Goal: Task Accomplishment & Management: Manage account settings

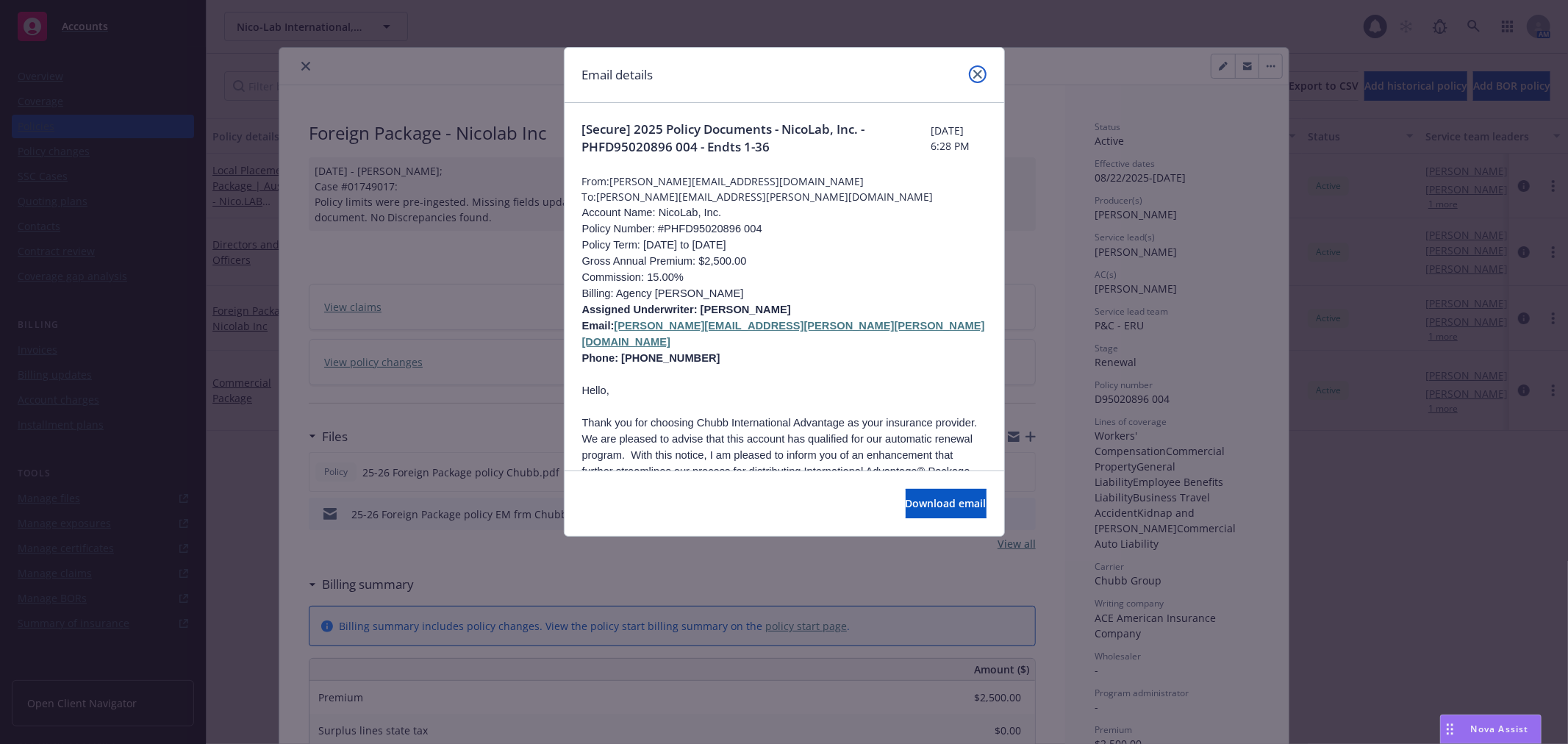
click at [969, 77] on link "close" at bounding box center [977, 74] width 18 height 18
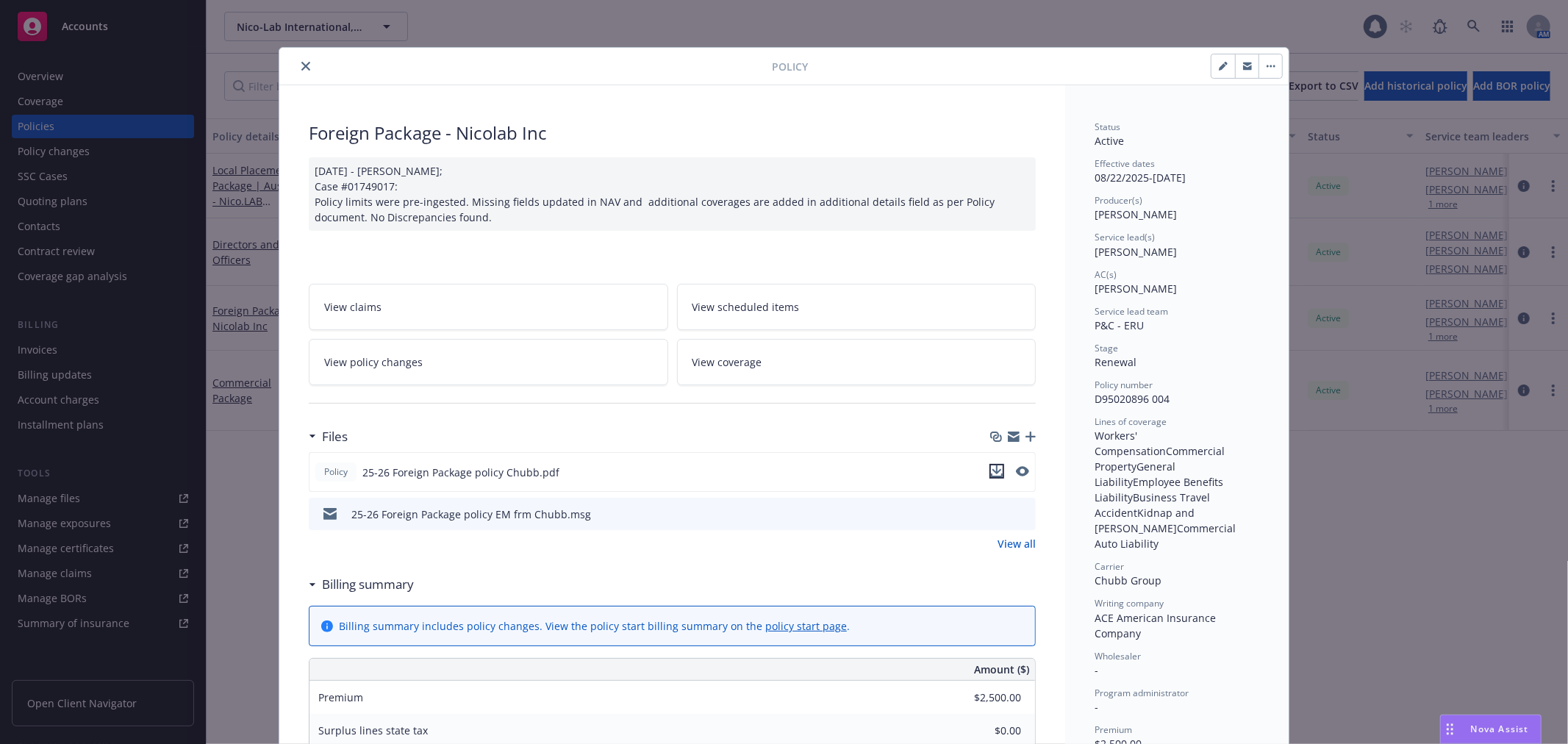
drag, startPoint x: 993, startPoint y: 472, endPoint x: 978, endPoint y: 473, distance: 15.0
click at [993, 472] on icon "download file" at bounding box center [996, 471] width 12 height 12
click at [301, 68] on icon "close" at bounding box center [305, 66] width 8 height 8
click at [297, 59] on button "close" at bounding box center [305, 66] width 18 height 18
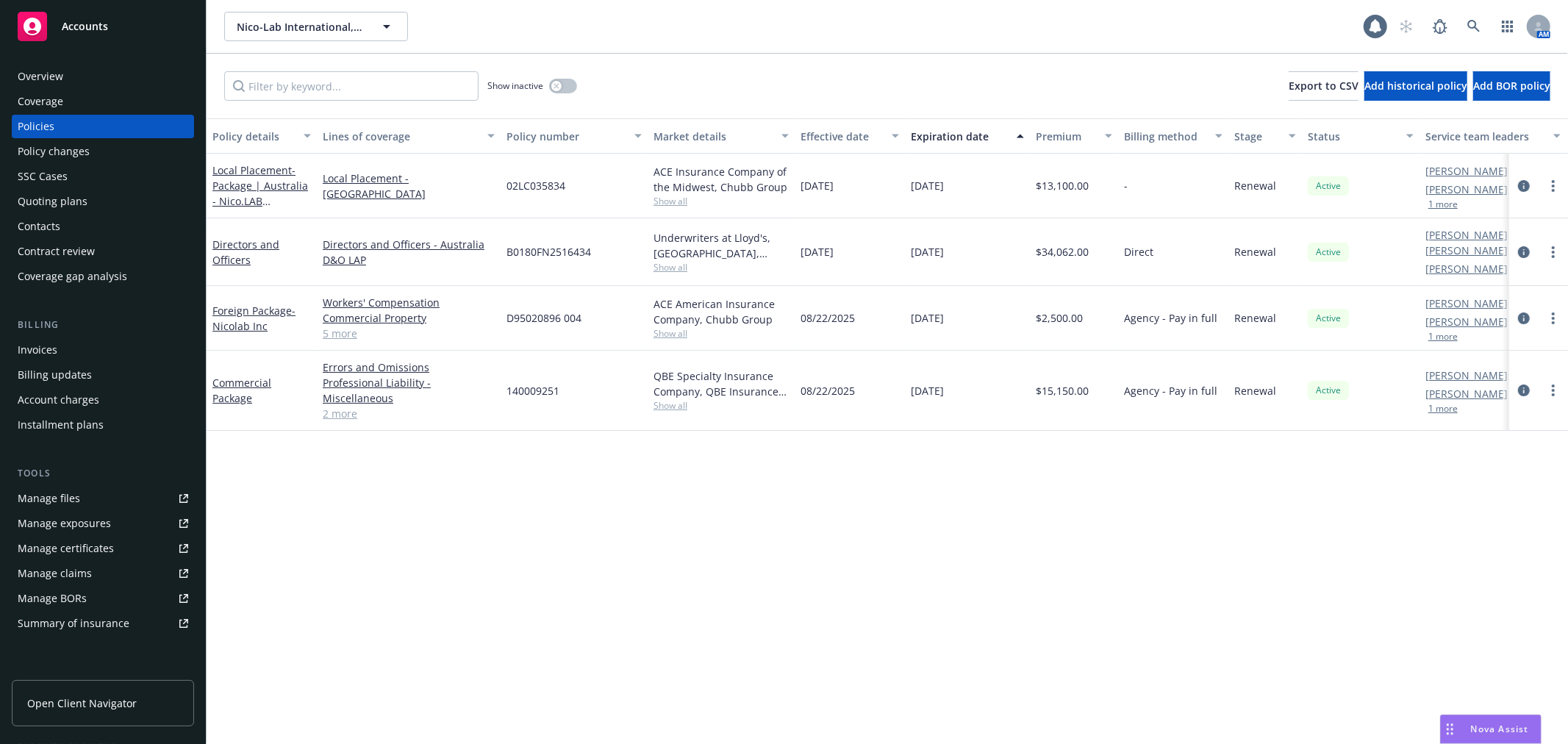
click at [249, 368] on div "Commercial Package" at bounding box center [261, 391] width 110 height 80
click at [246, 375] on link "Commercial Package" at bounding box center [242, 390] width 59 height 29
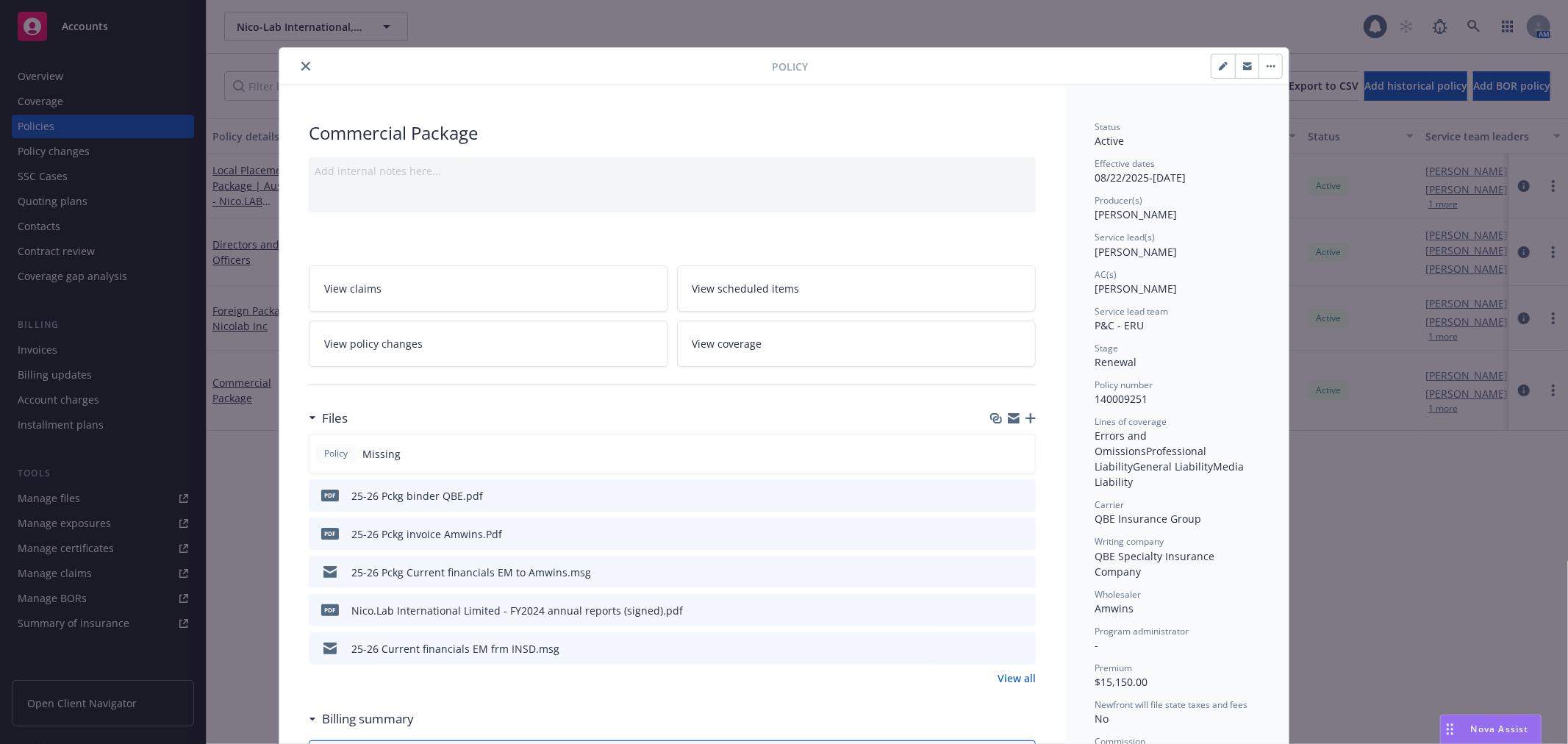
click at [995, 497] on icon "download file" at bounding box center [997, 494] width 12 height 12
drag, startPoint x: 993, startPoint y: 489, endPoint x: 996, endPoint y: 482, distance: 7.6
click at [993, 489] on icon "download file" at bounding box center [997, 494] width 12 height 12
click at [301, 62] on icon "close" at bounding box center [305, 66] width 8 height 8
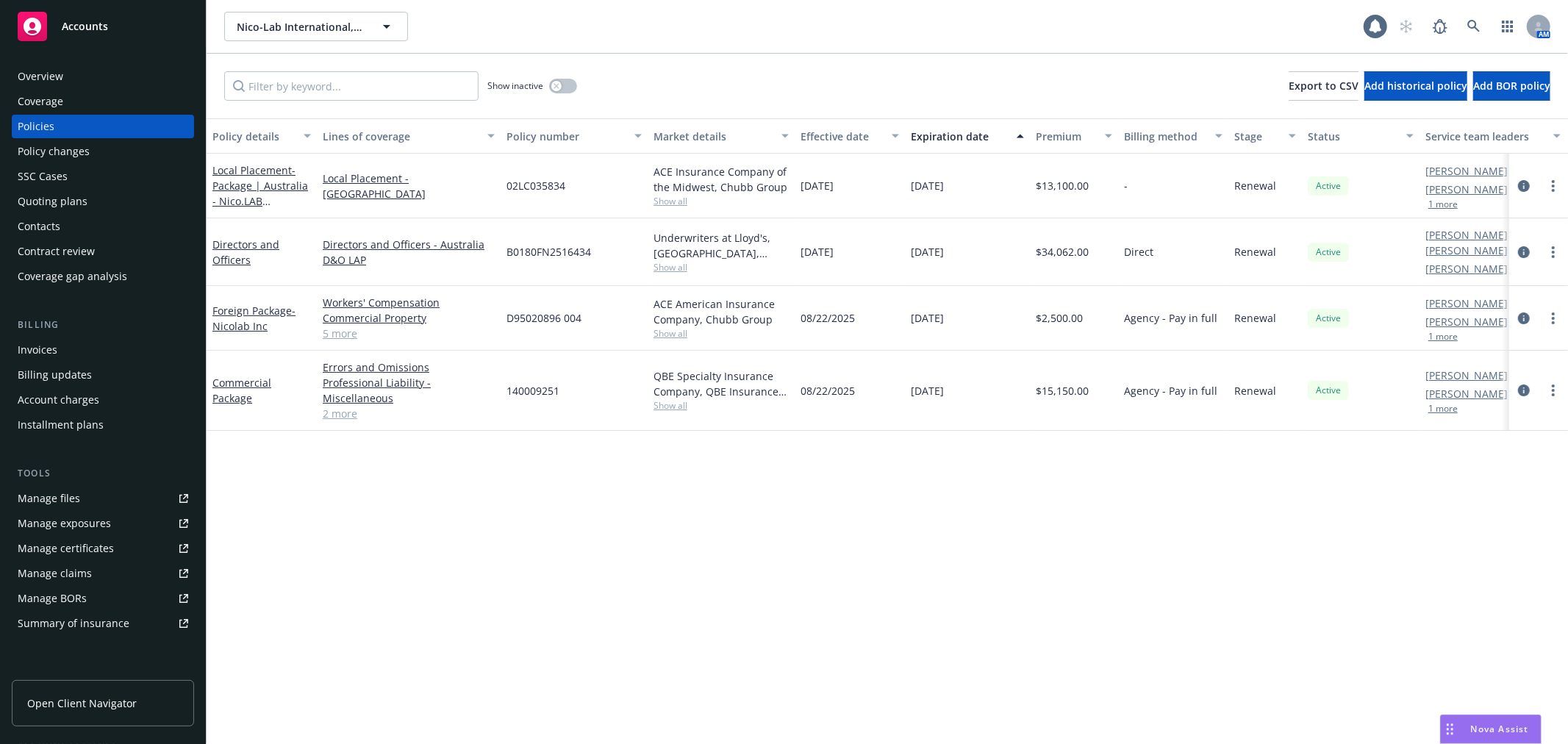
click at [74, 336] on div "Billing Invoices Billing updates Account charges Installment plans" at bounding box center [103, 377] width 182 height 119
click at [74, 342] on div "Invoices" at bounding box center [103, 350] width 171 height 23
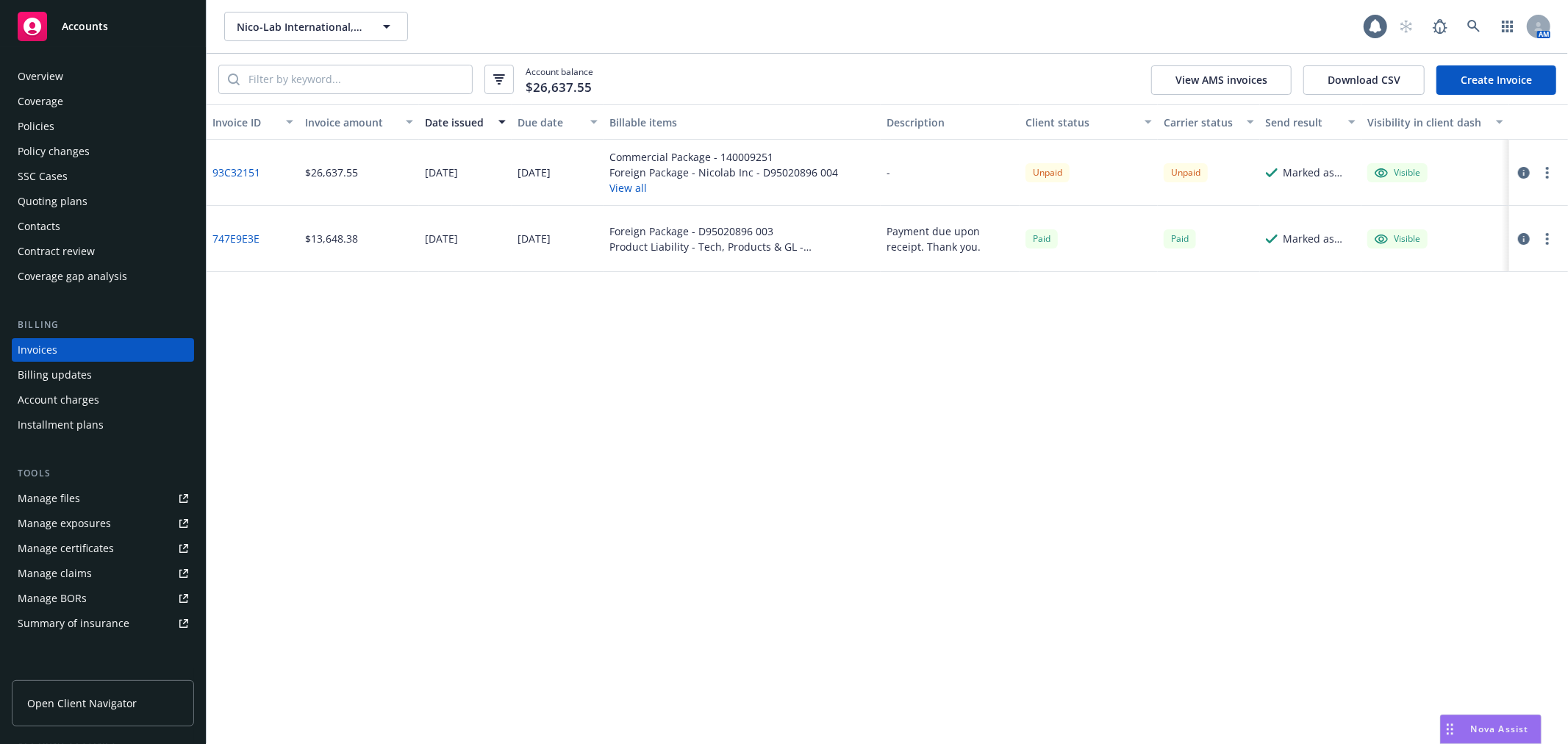
click at [1546, 171] on icon "button" at bounding box center [1547, 172] width 3 height 12
click at [1452, 352] on link "Download invoice PDF" at bounding box center [1461, 349] width 188 height 29
click at [76, 104] on div "Coverage" at bounding box center [103, 101] width 171 height 23
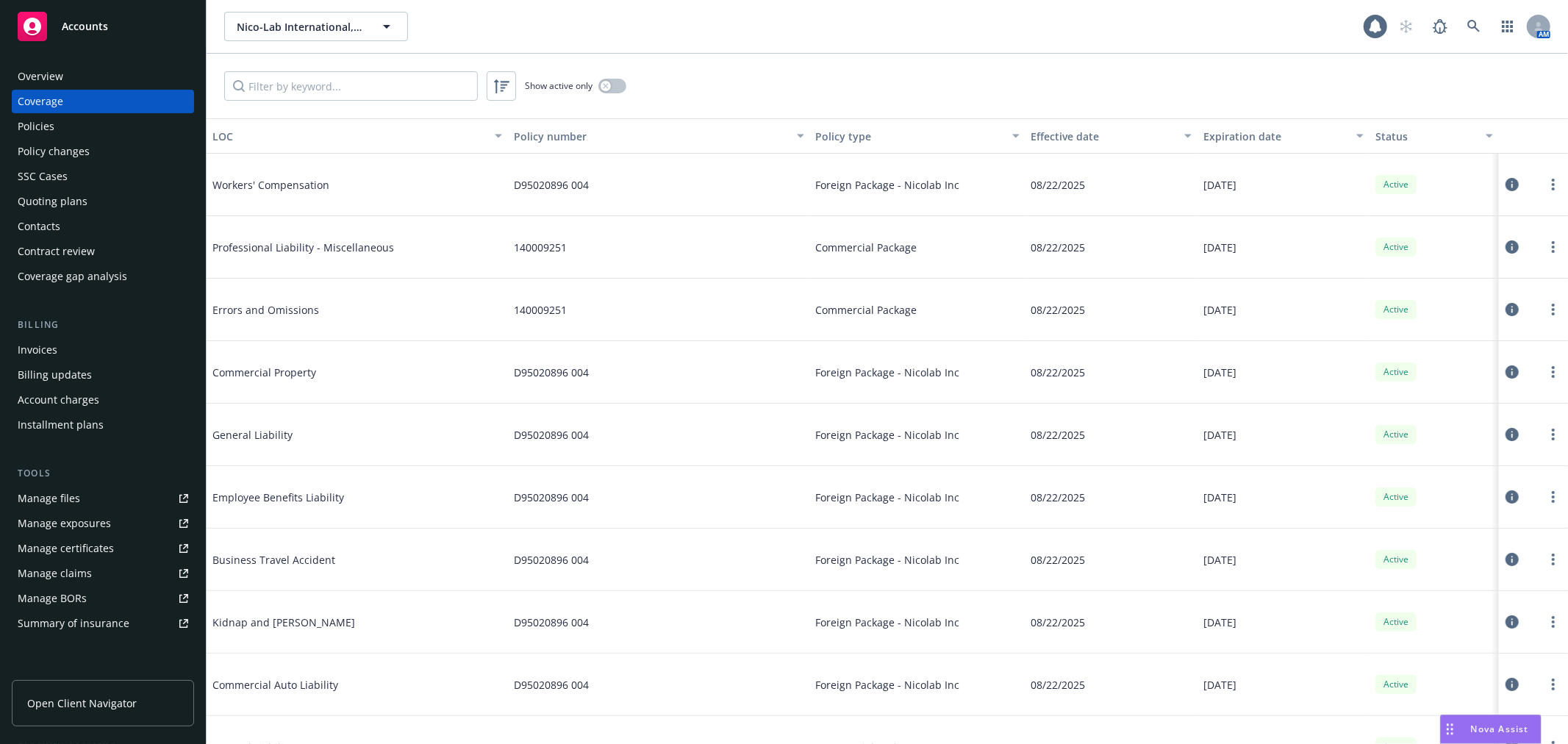
click at [107, 118] on div "Policies" at bounding box center [103, 126] width 171 height 23
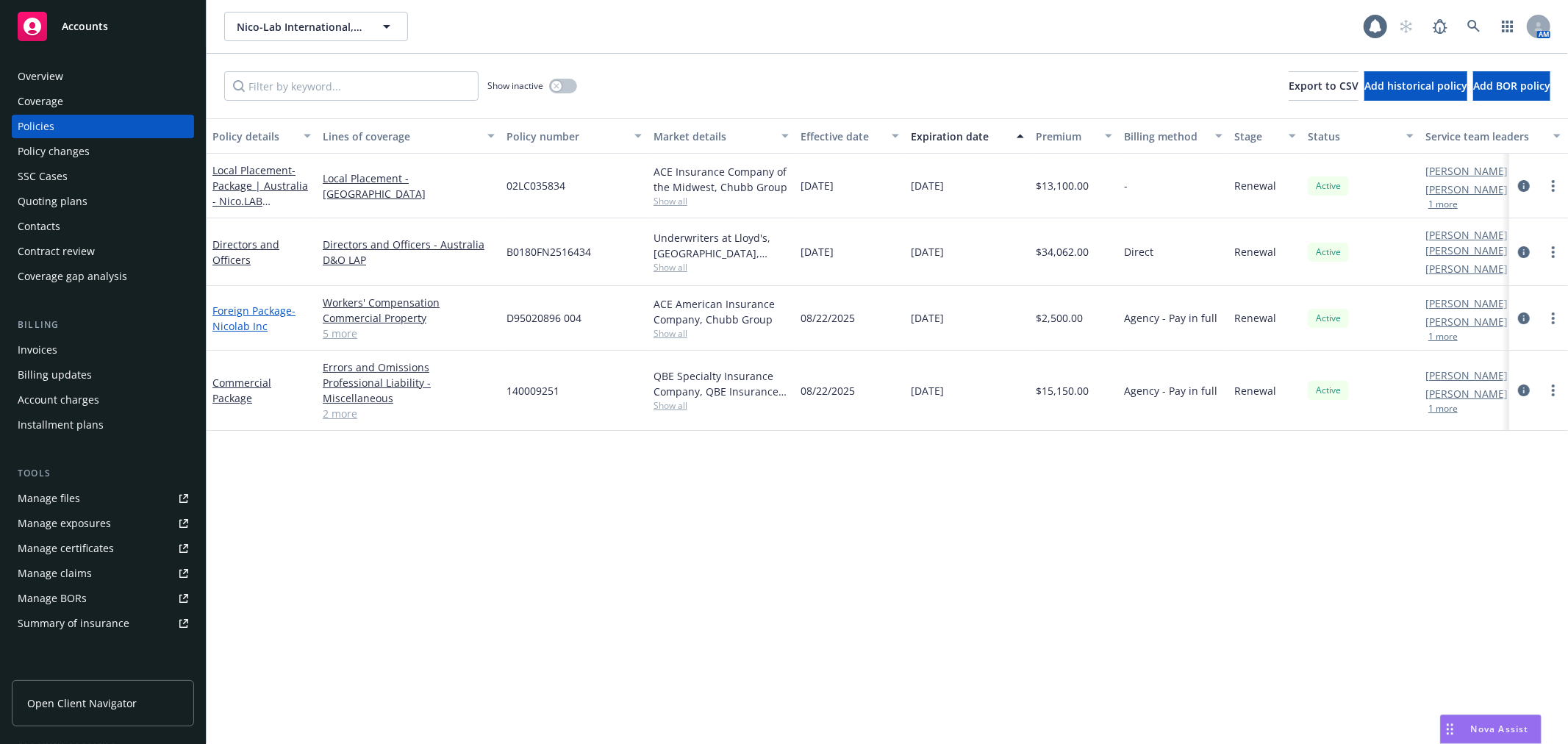
click at [239, 307] on link "Foreign Package - Nicolab Inc" at bounding box center [254, 318] width 83 height 29
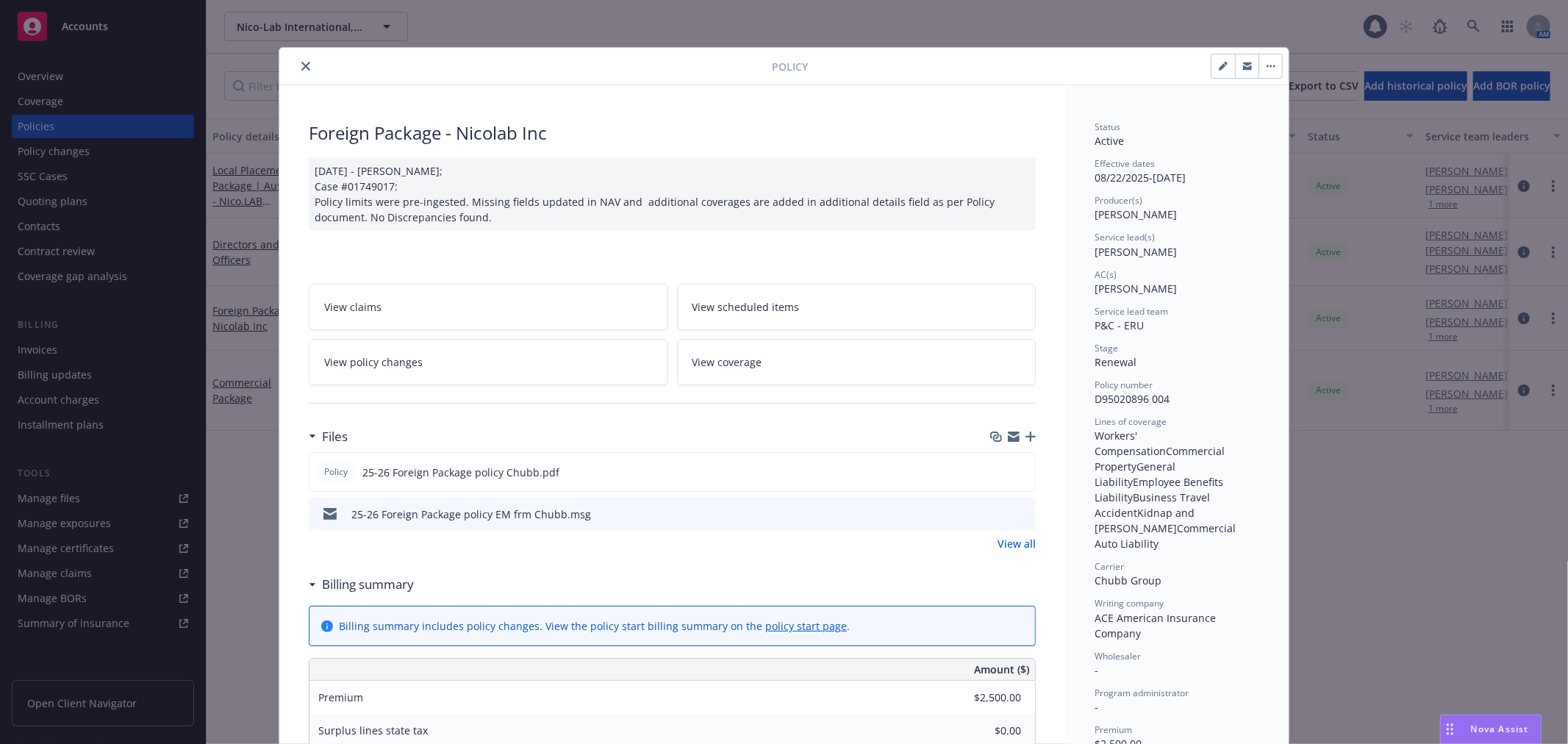
scroll to position [44, 0]
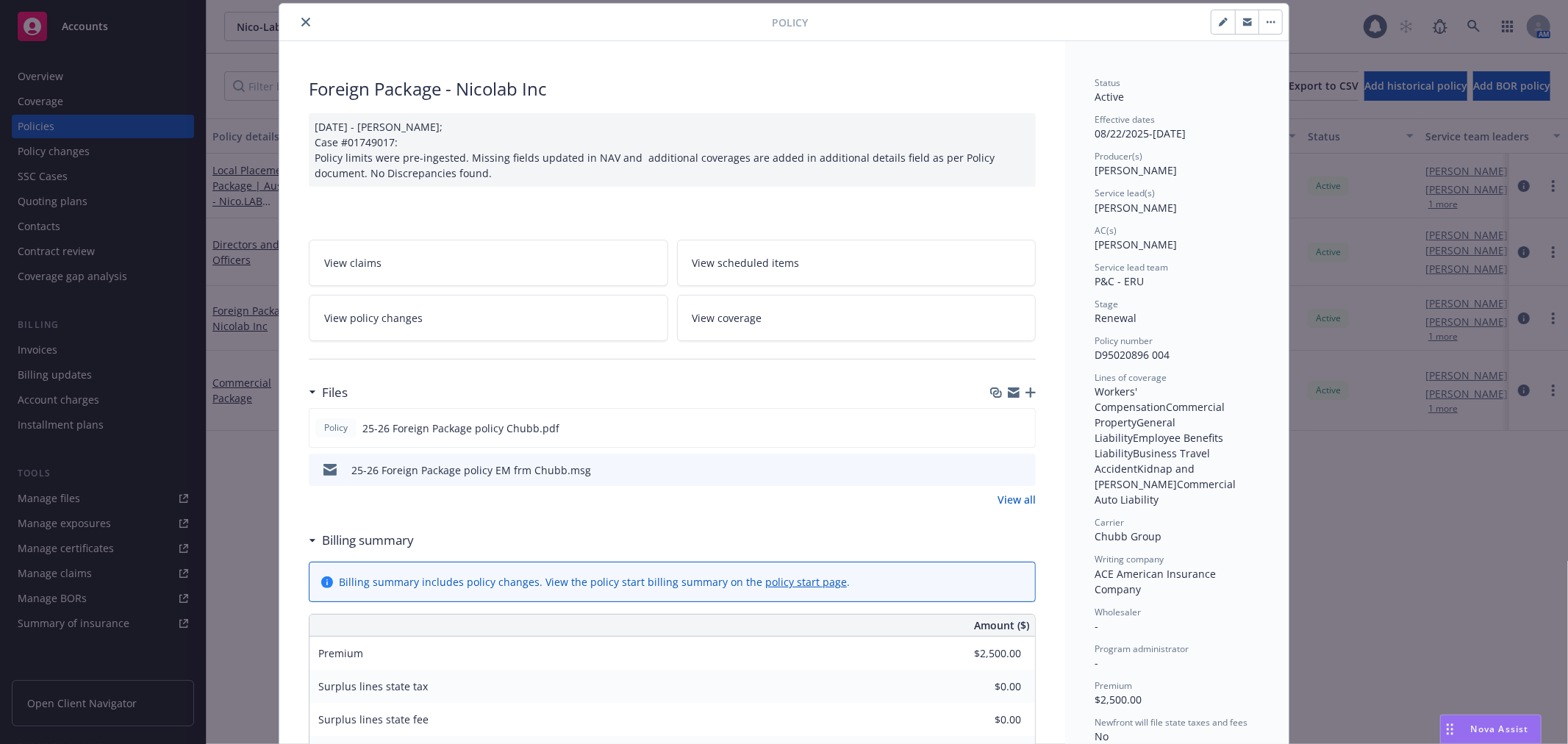
click at [297, 16] on button "close" at bounding box center [305, 22] width 18 height 18
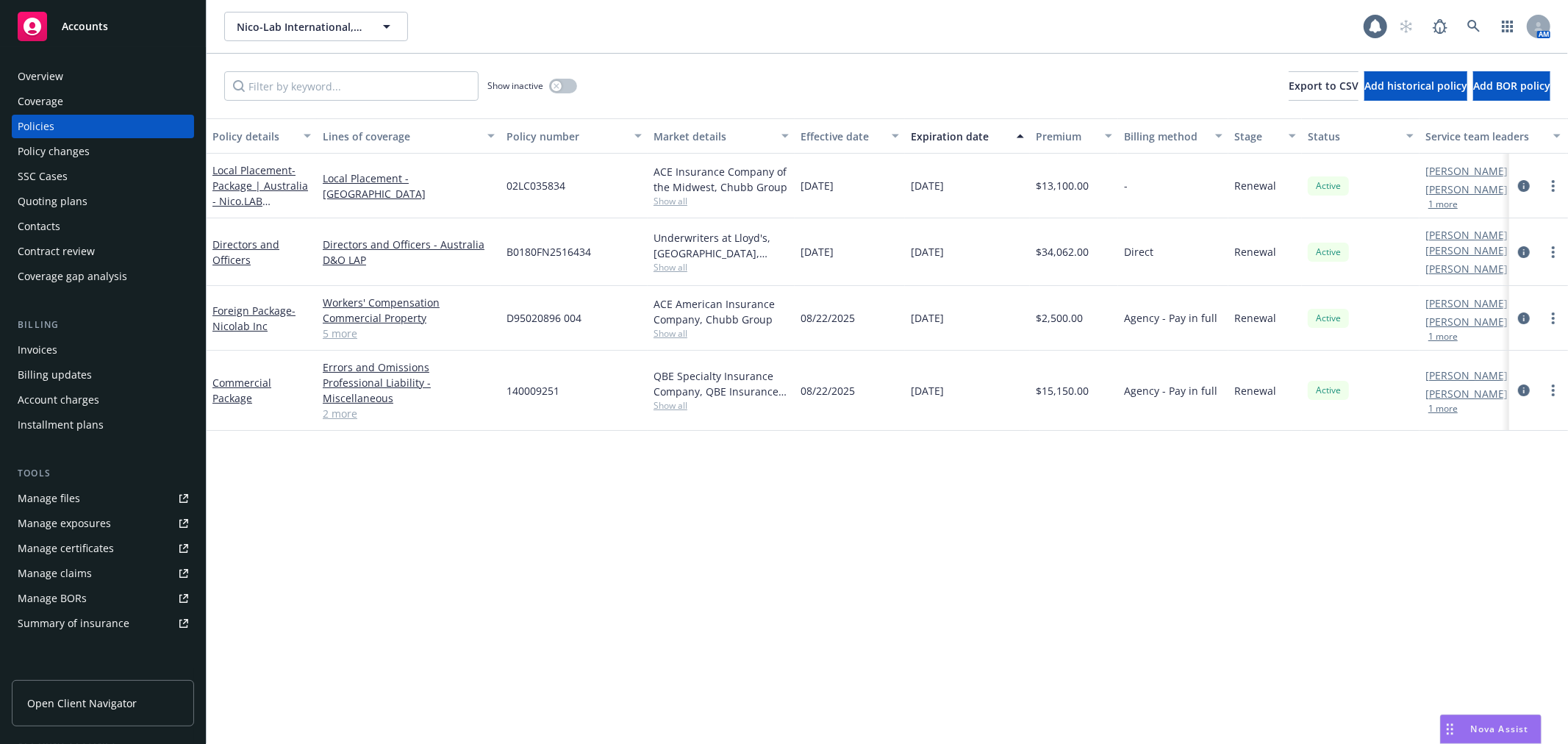
click at [100, 361] on div "Invoices" at bounding box center [103, 350] width 171 height 23
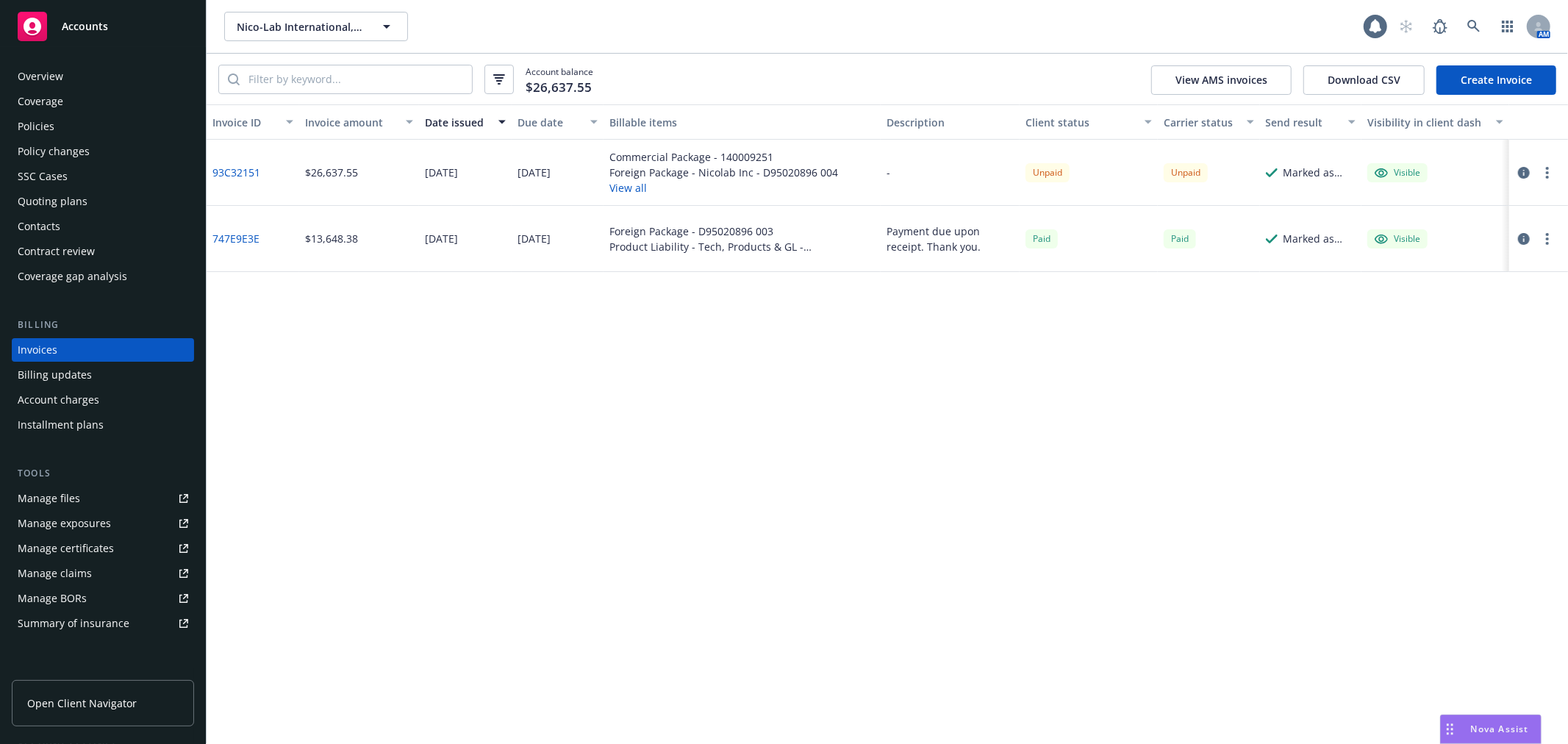
click at [643, 188] on button "View all" at bounding box center [724, 188] width 229 height 15
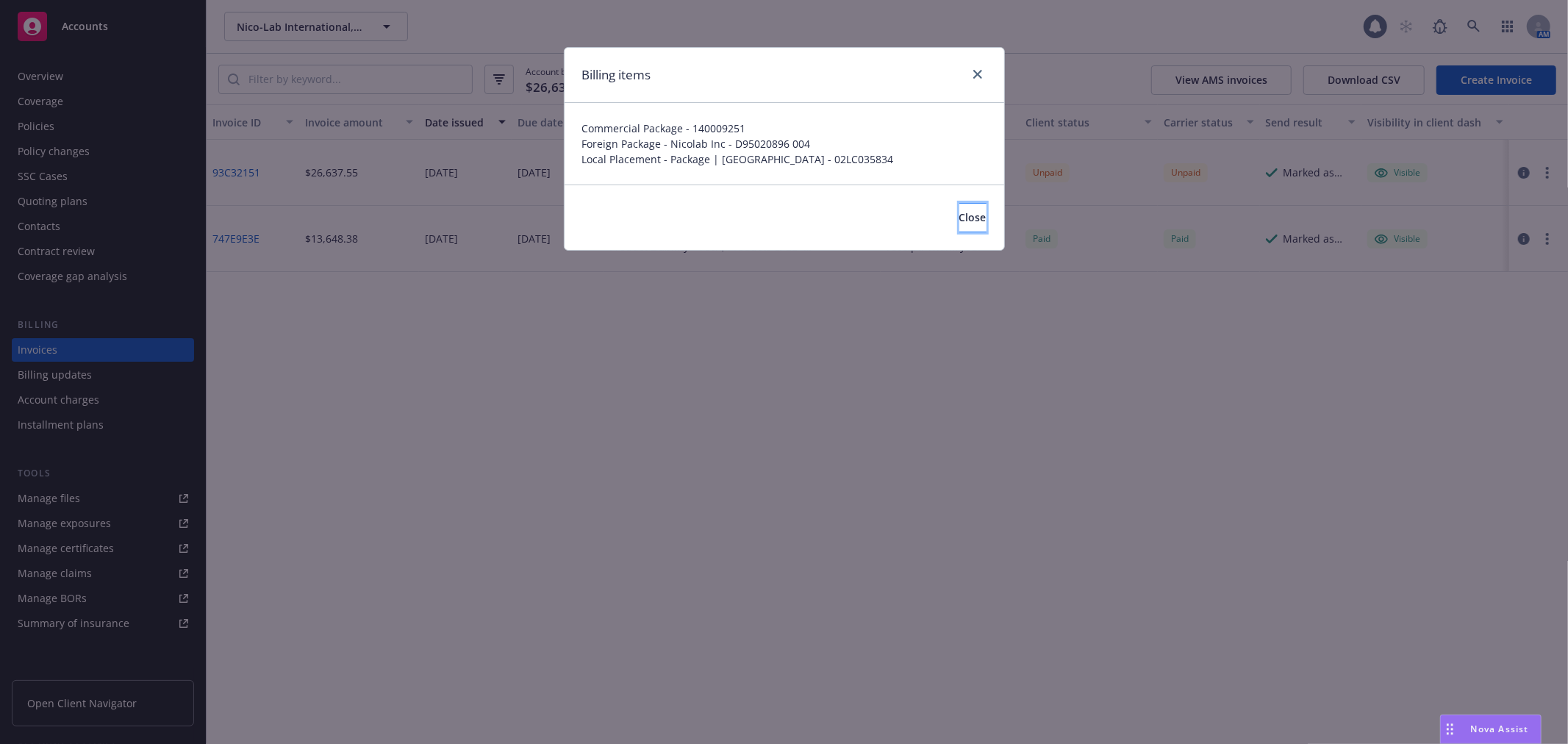
click at [959, 224] on span "Close" at bounding box center [972, 217] width 27 height 14
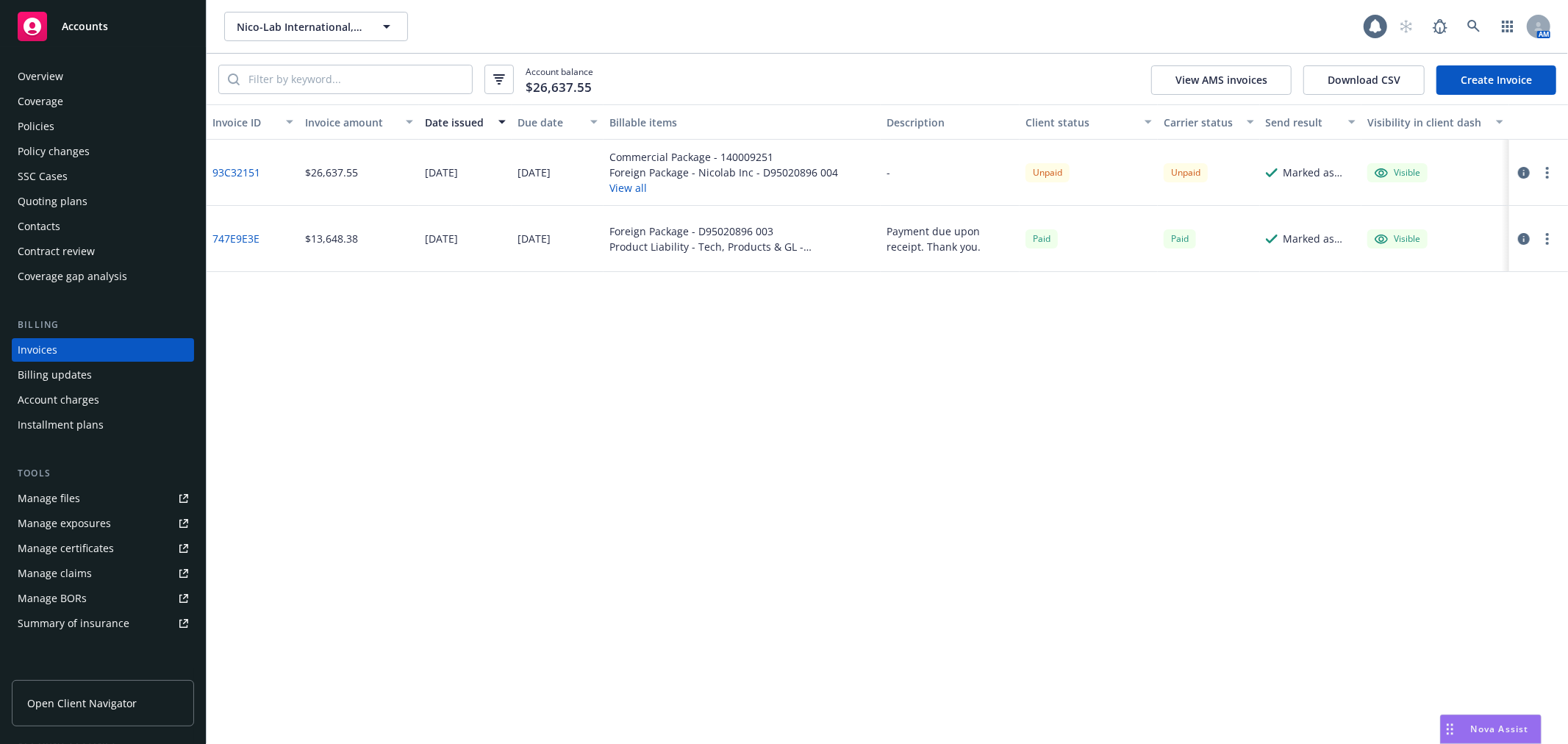
click at [1566, 170] on div at bounding box center [1538, 173] width 59 height 66
click at [1548, 174] on button "button" at bounding box center [1547, 172] width 18 height 18
click at [1437, 416] on link "Void" at bounding box center [1461, 408] width 188 height 29
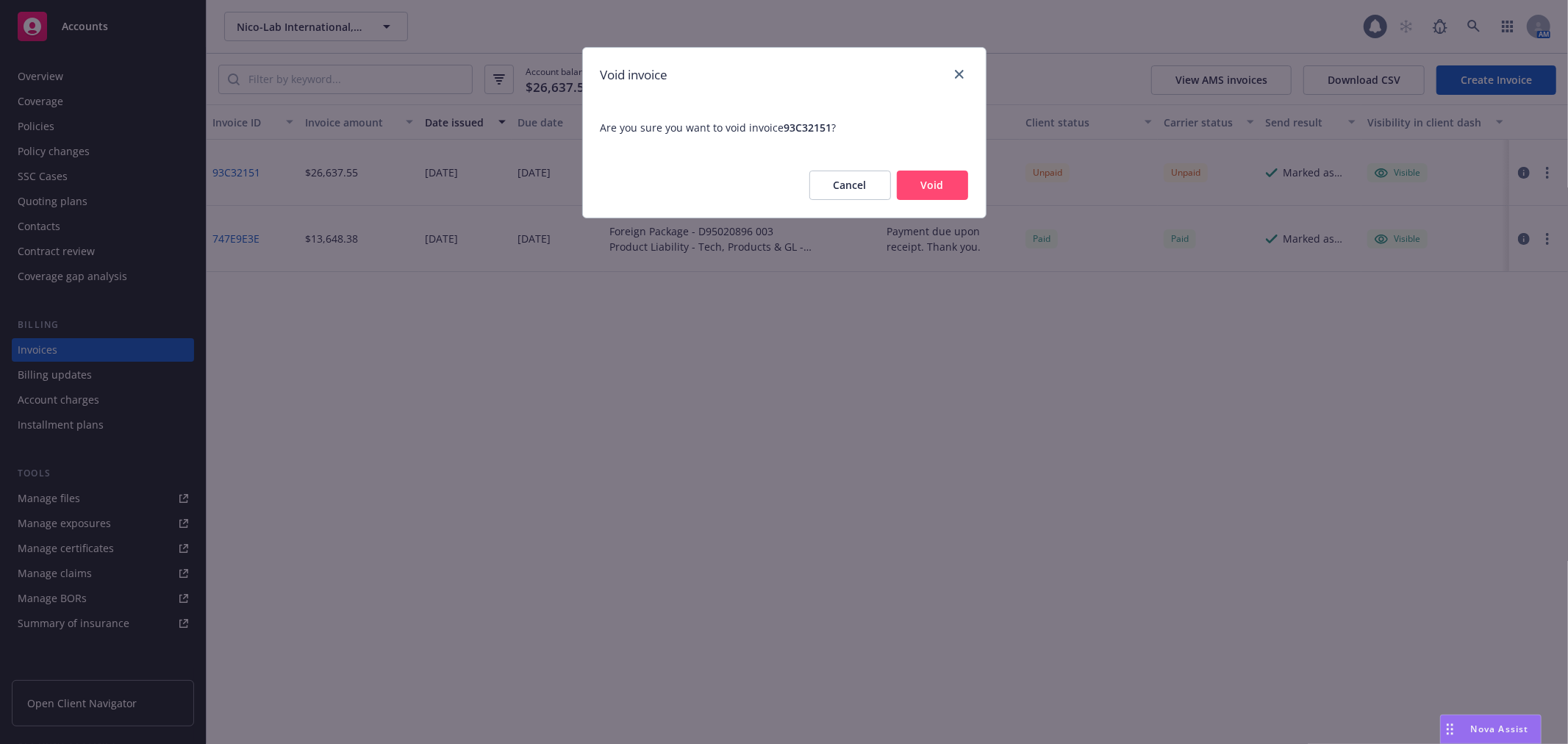
click at [963, 179] on button "Void" at bounding box center [932, 185] width 71 height 29
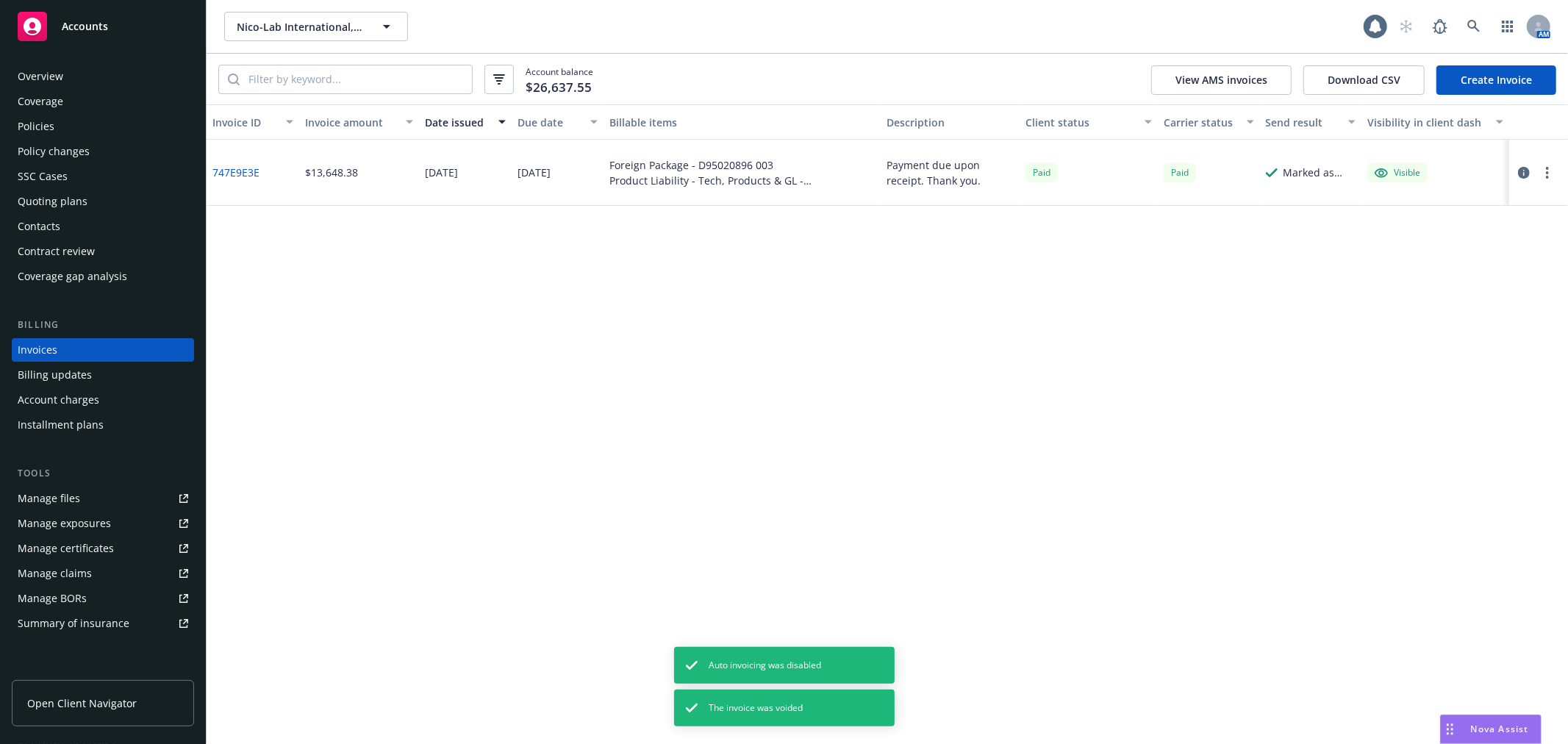
click at [1497, 90] on link "Create Invoice" at bounding box center [1495, 80] width 120 height 29
